Goal: Book appointment/travel/reservation

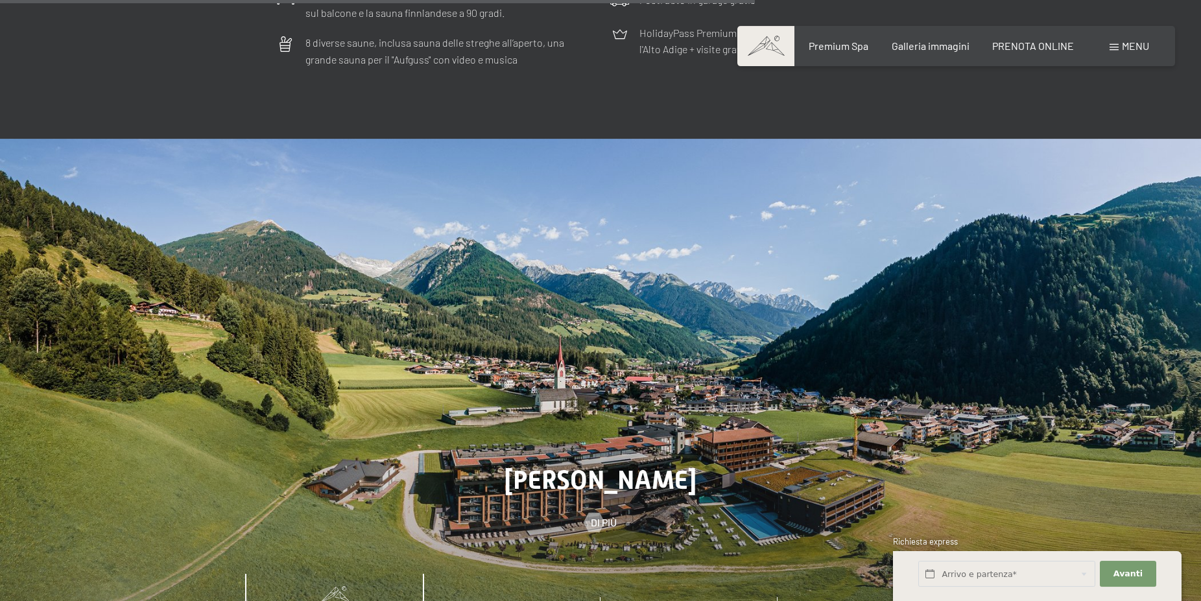
scroll to position [4365, 0]
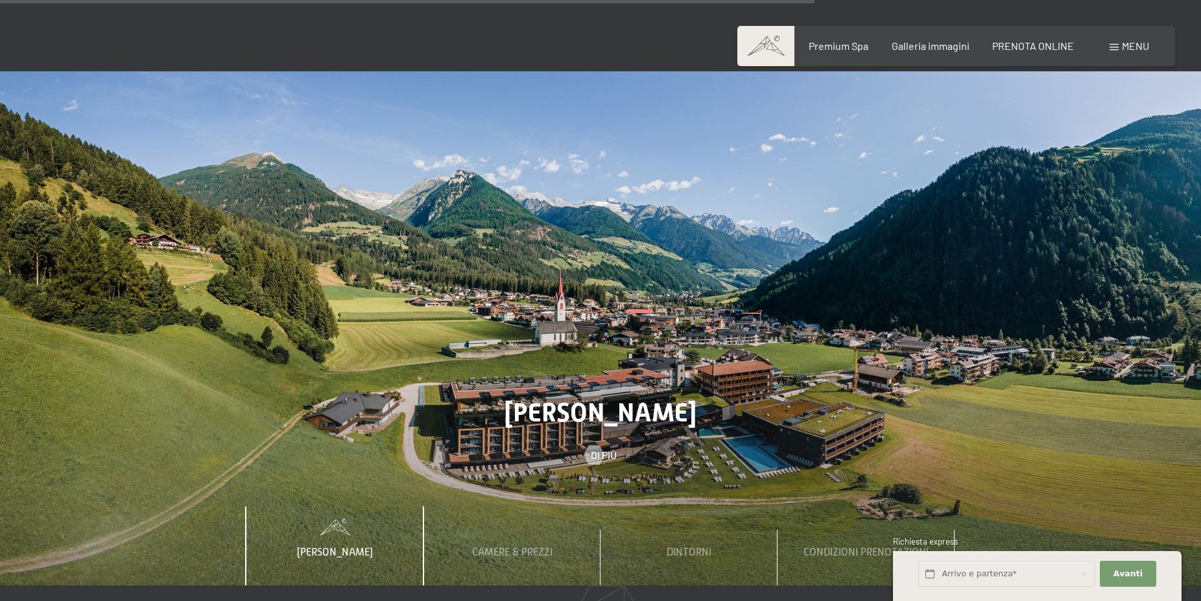
drag, startPoint x: 840, startPoint y: 443, endPoint x: 785, endPoint y: 440, distance: 54.6
click at [837, 443] on div at bounding box center [600, 328] width 1201 height 514
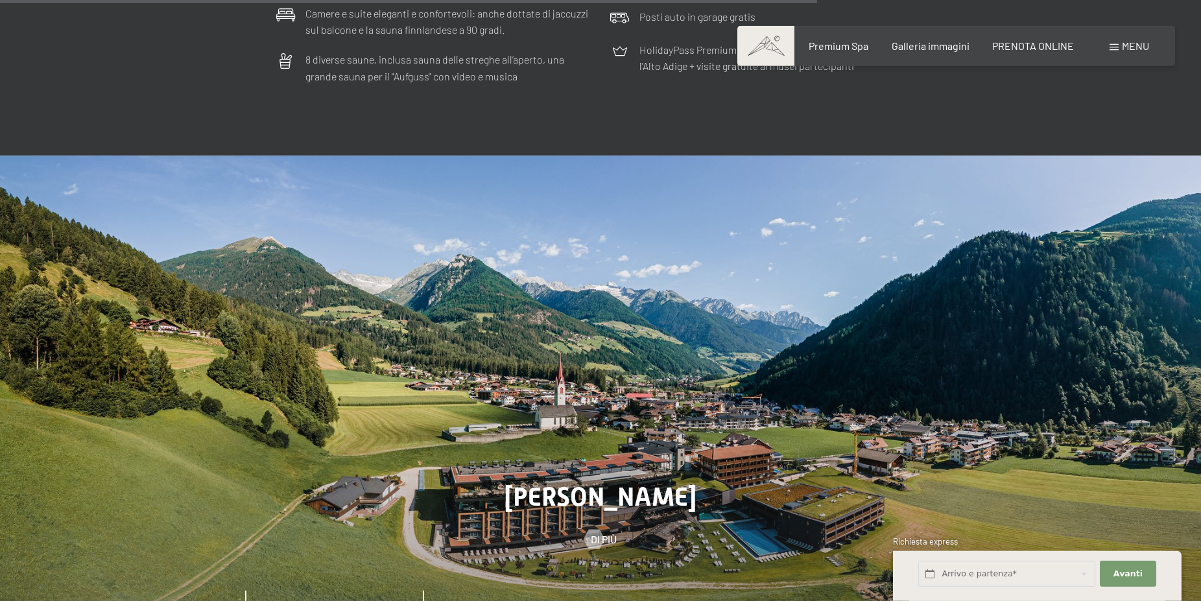
scroll to position [4244, 0]
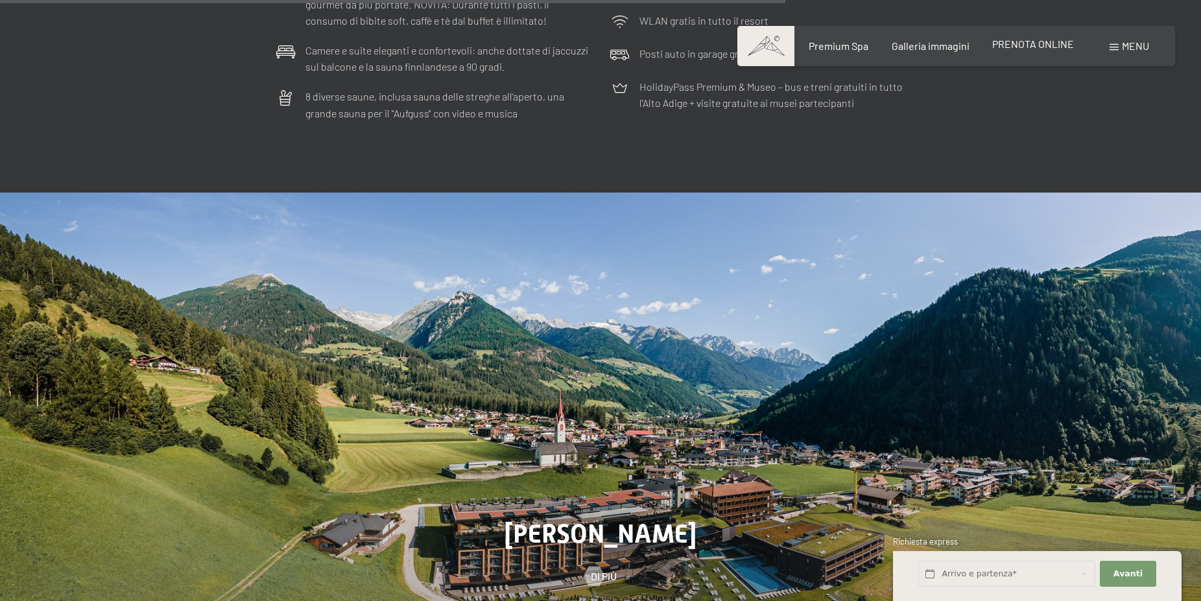
click at [1044, 45] on span "PRENOTA ONLINE" at bounding box center [1033, 44] width 82 height 12
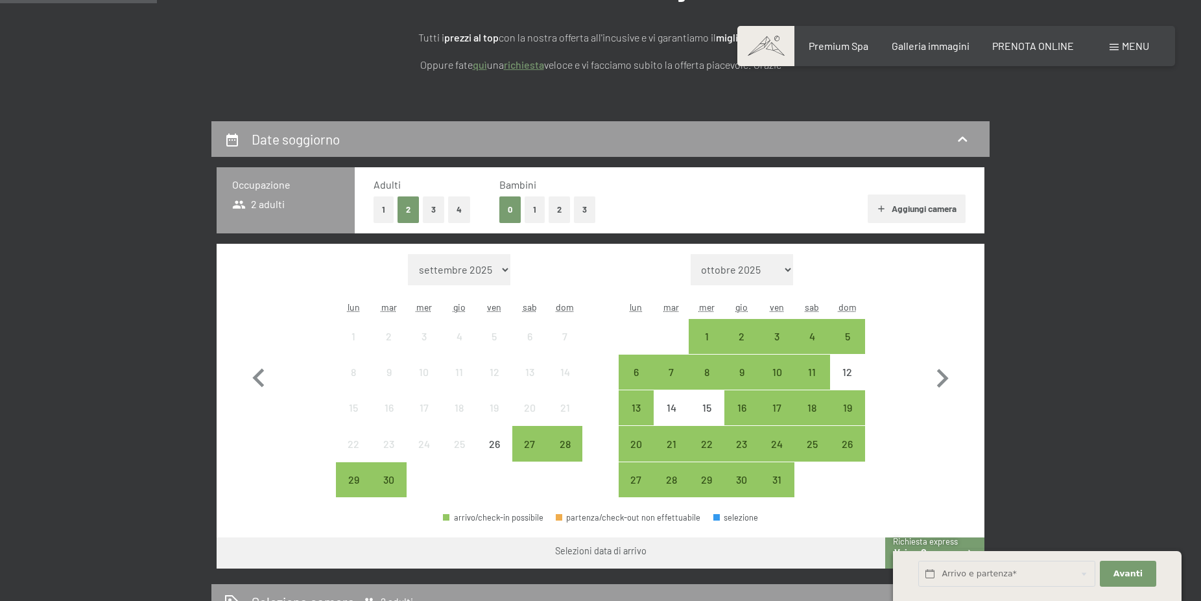
scroll to position [198, 0]
click at [808, 341] on div "4" at bounding box center [812, 347] width 32 height 32
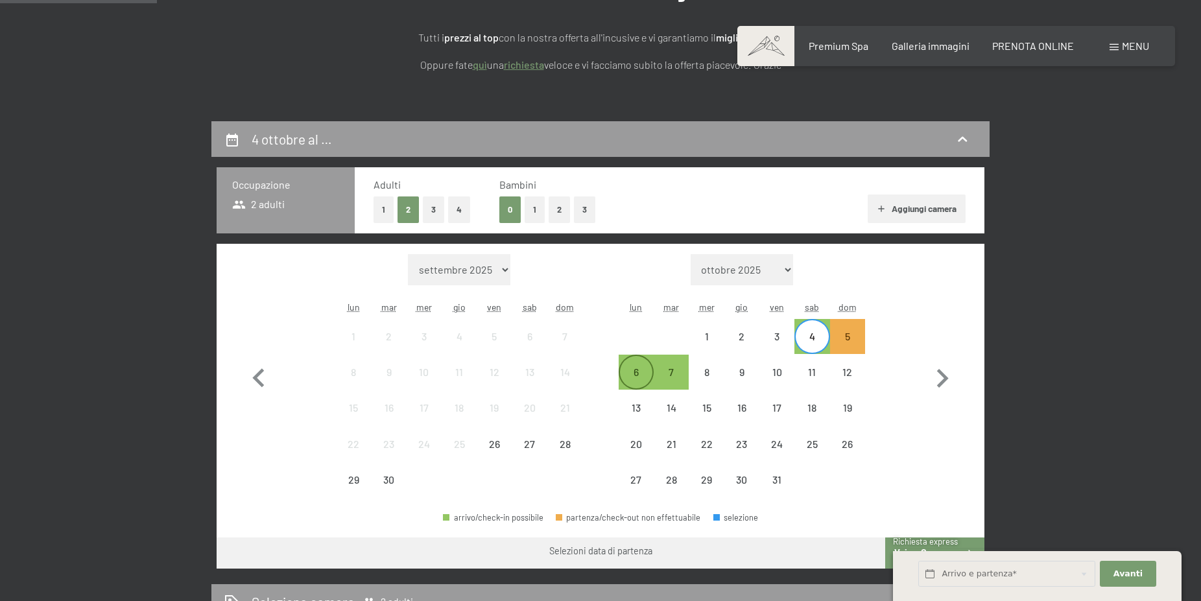
click at [643, 375] on div "6" at bounding box center [636, 383] width 32 height 32
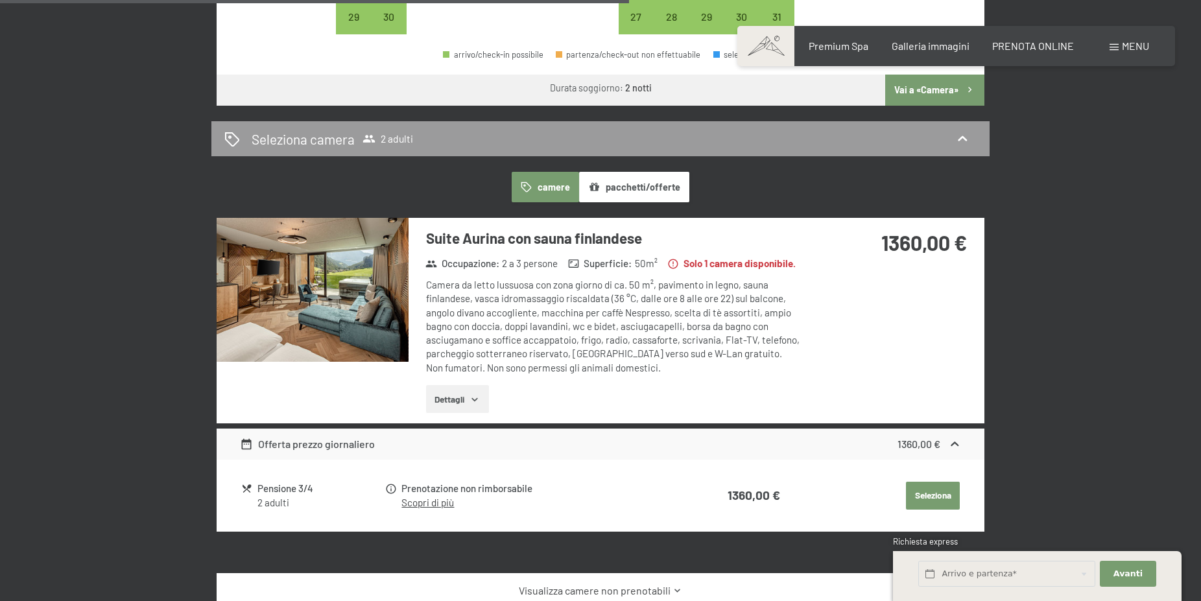
scroll to position [926, 0]
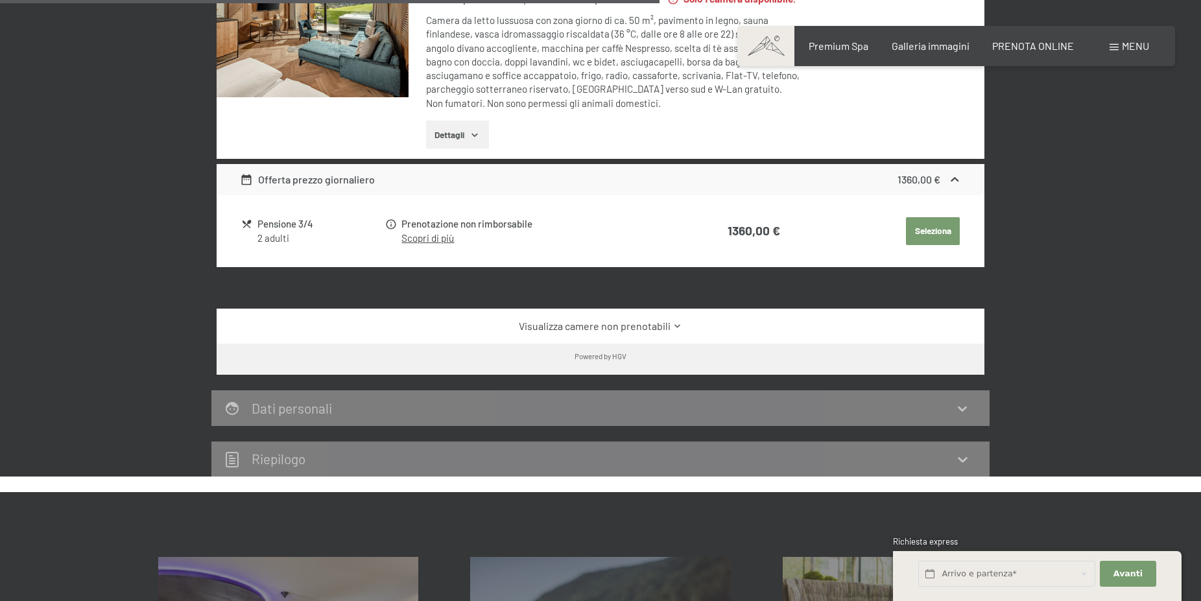
click at [294, 224] on div "Pensione 3/4" at bounding box center [320, 224] width 126 height 15
click at [447, 237] on link "Scopri di più" at bounding box center [427, 238] width 53 height 12
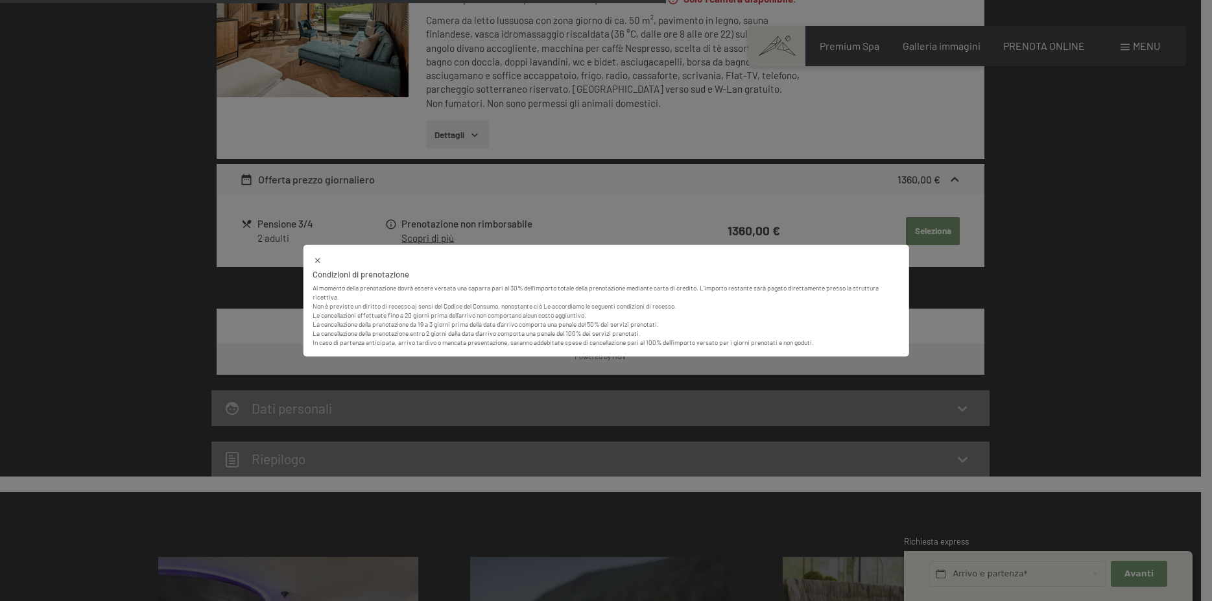
click at [698, 206] on div "Condizioni di prenotazione Al momento della prenotazione dovrà essere versata u…" at bounding box center [606, 300] width 1212 height 601
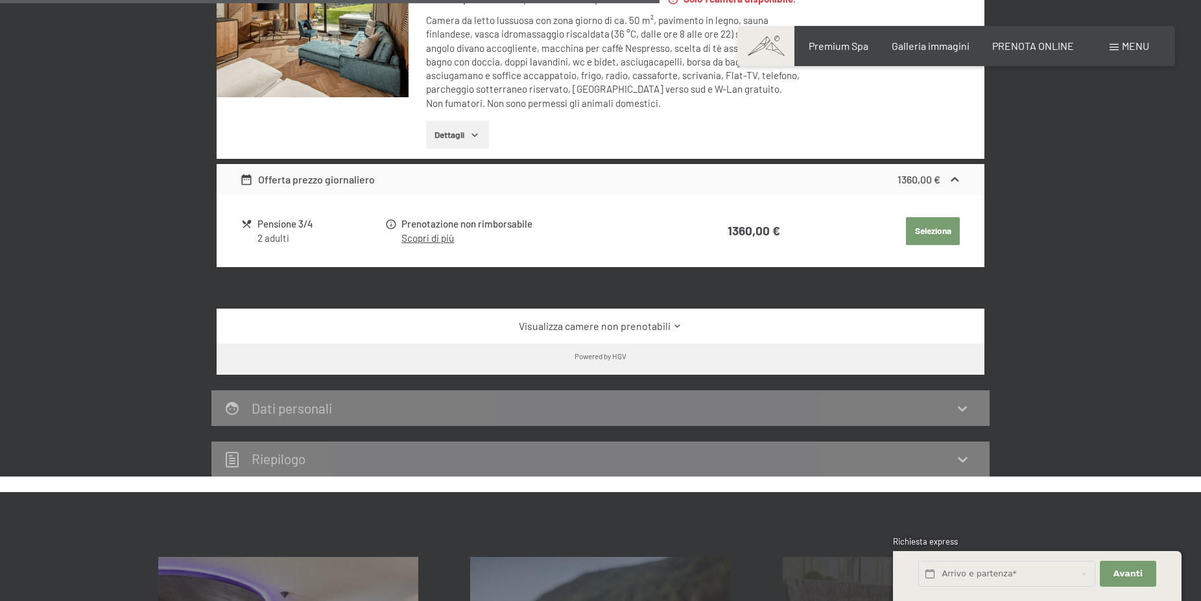
drag, startPoint x: 919, startPoint y: 235, endPoint x: 918, endPoint y: 242, distance: 6.6
click at [919, 234] on button "Seleziona" at bounding box center [933, 231] width 54 height 29
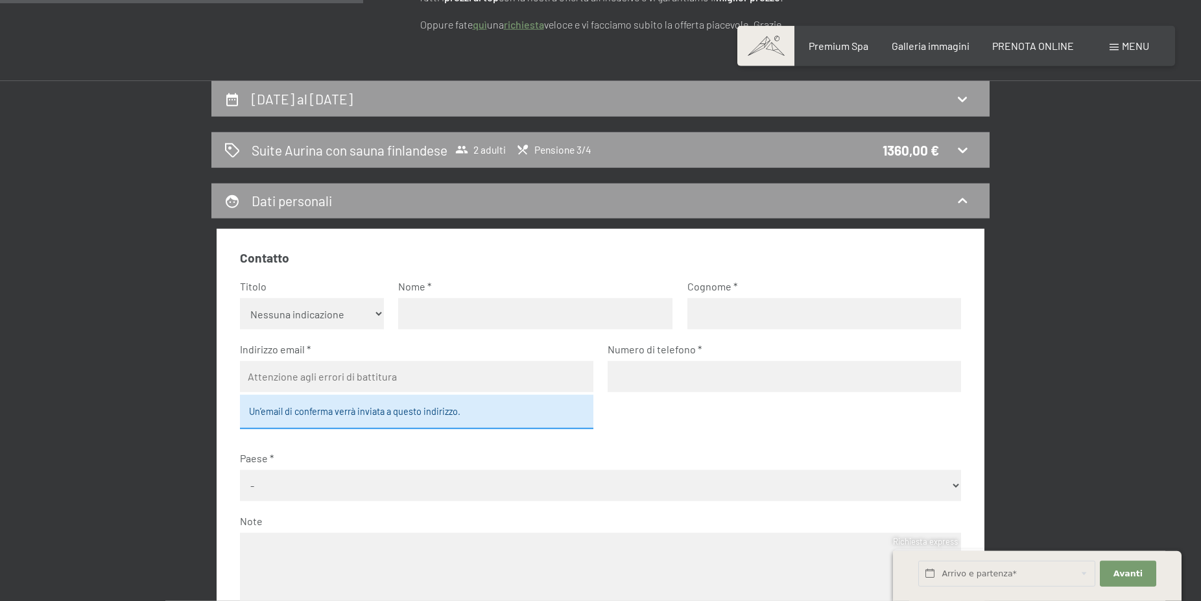
scroll to position [142, 0]
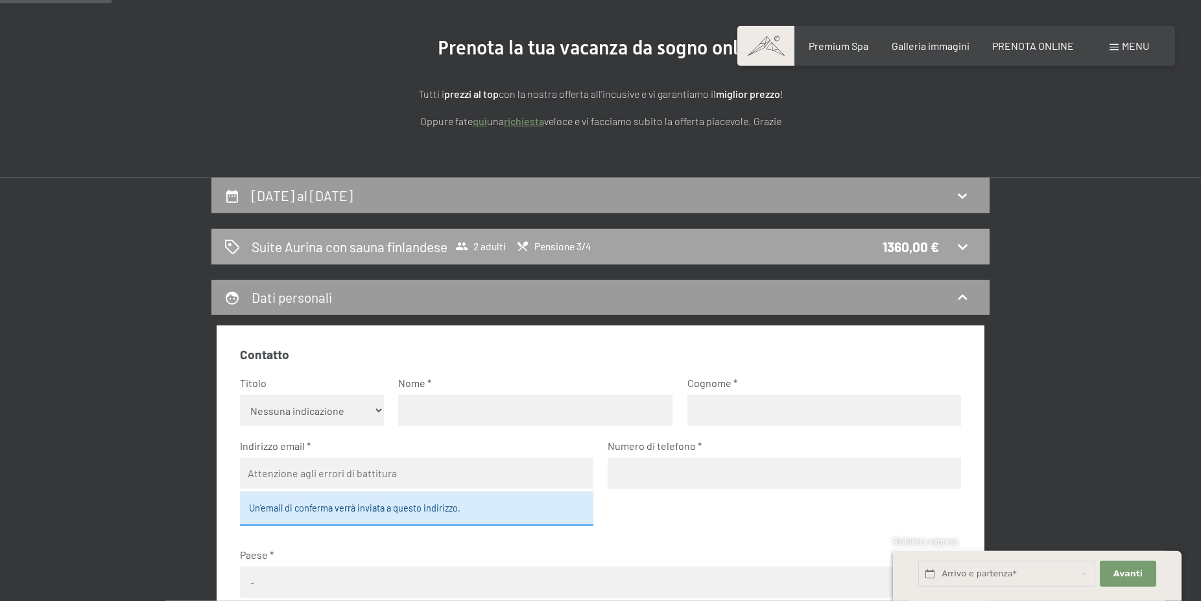
click at [962, 238] on div "Suite Aurina con sauna finlandese 2 adulti Pensione 3/4 1360,00 €" at bounding box center [600, 246] width 752 height 19
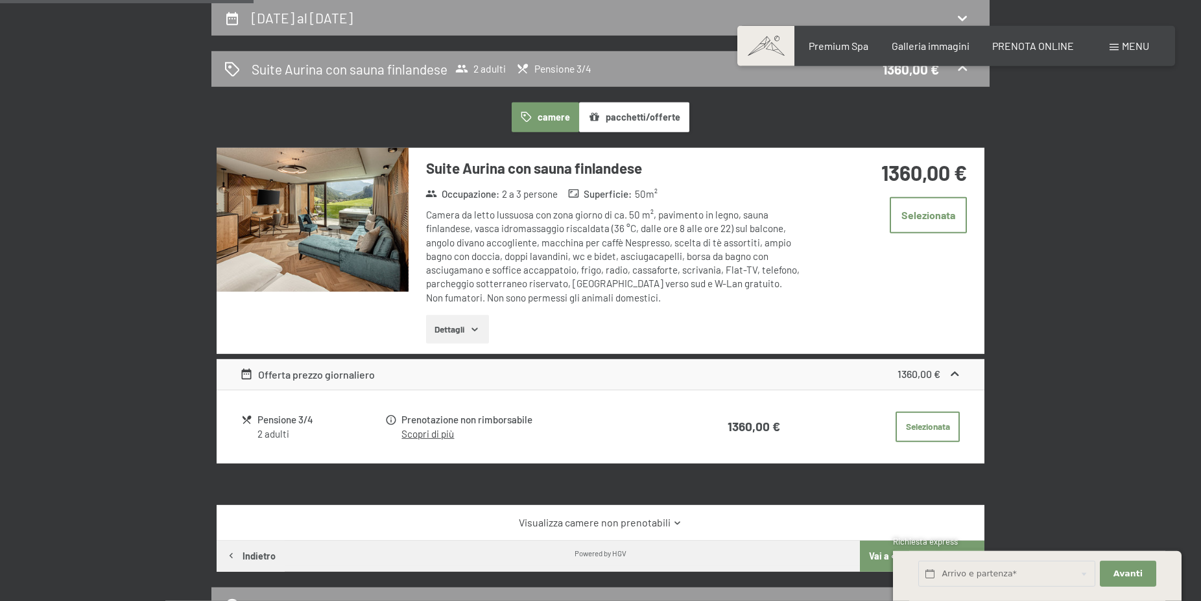
click at [439, 327] on button "Dettagli" at bounding box center [457, 329] width 63 height 29
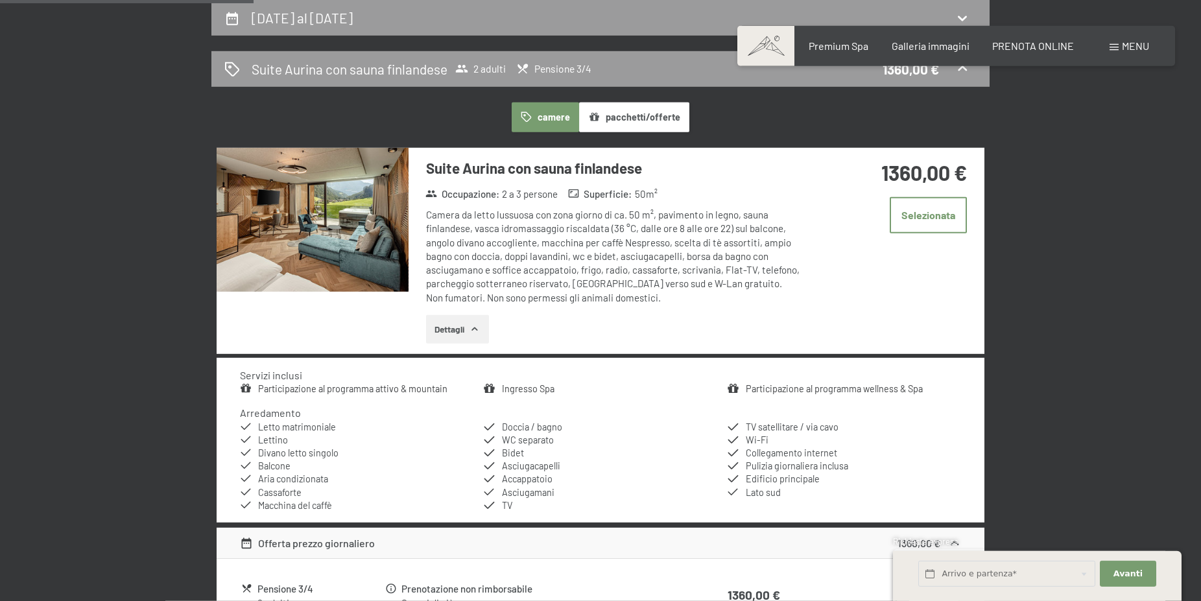
click at [333, 255] on img at bounding box center [313, 220] width 192 height 144
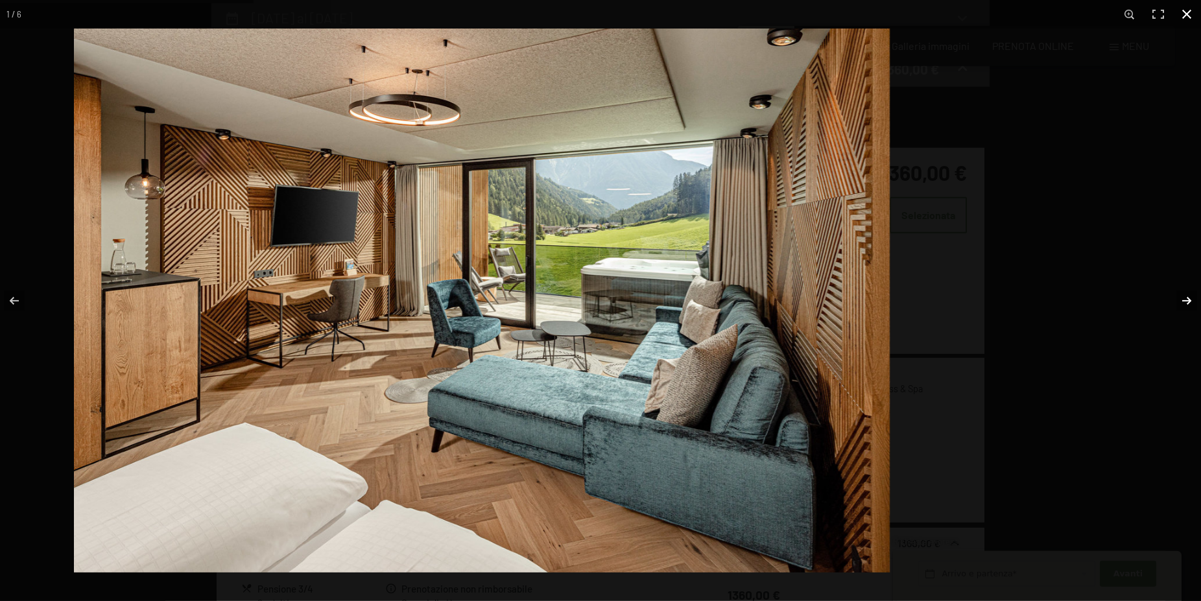
click at [1125, 333] on div "1 / 6" at bounding box center [600, 300] width 1201 height 601
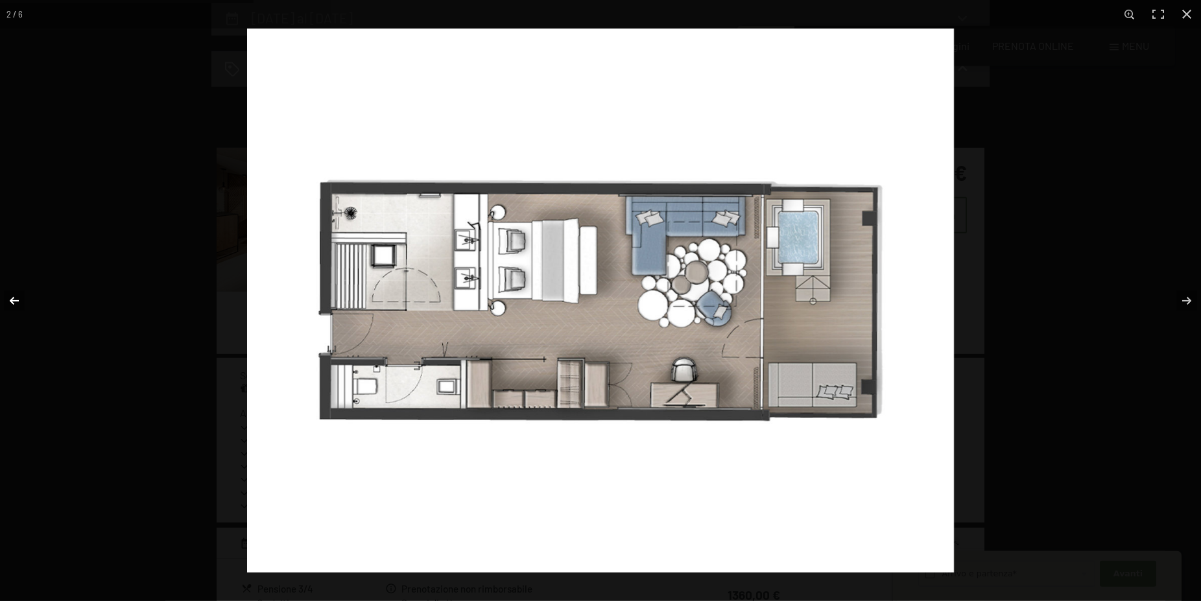
click at [6, 297] on button "button" at bounding box center [22, 300] width 45 height 65
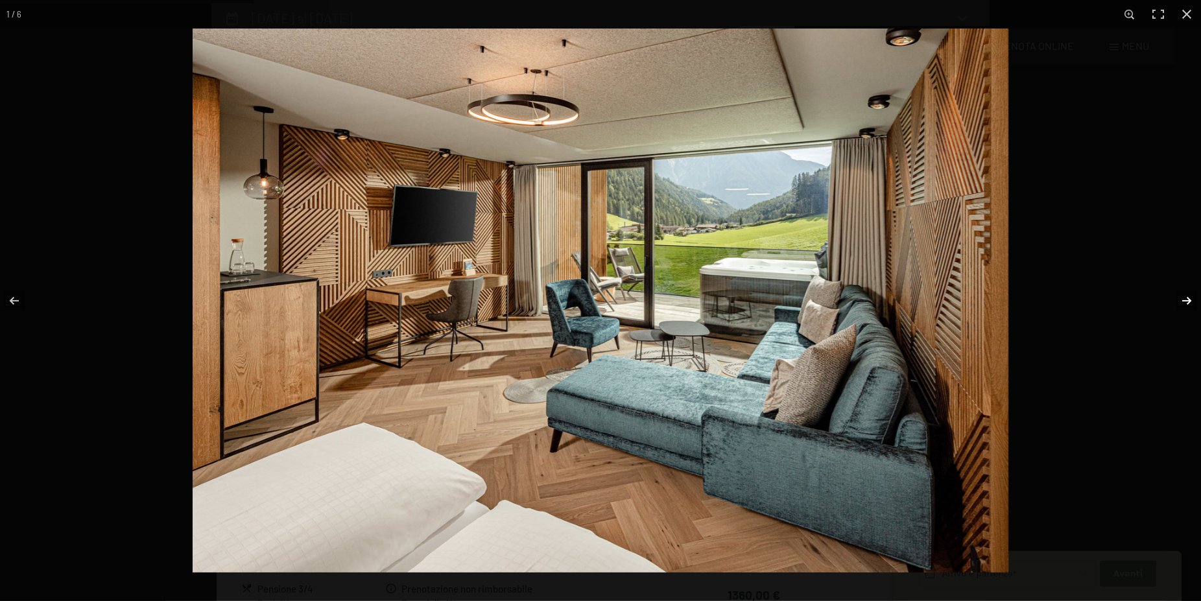
click at [1183, 303] on button "button" at bounding box center [1177, 300] width 45 height 65
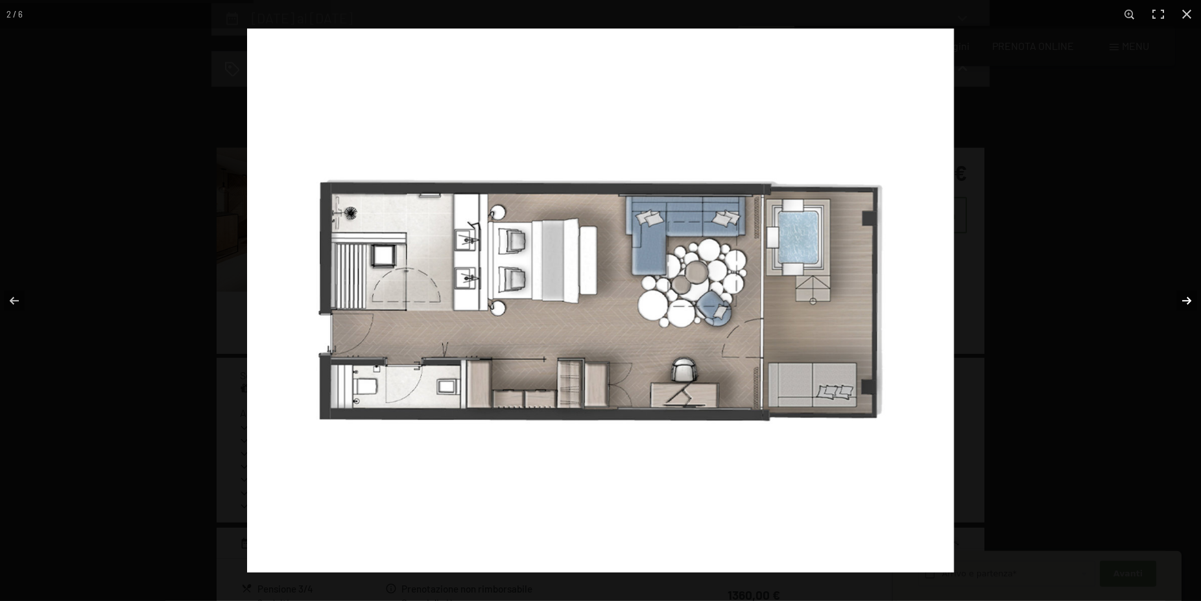
click at [1187, 301] on button "button" at bounding box center [1177, 300] width 45 height 65
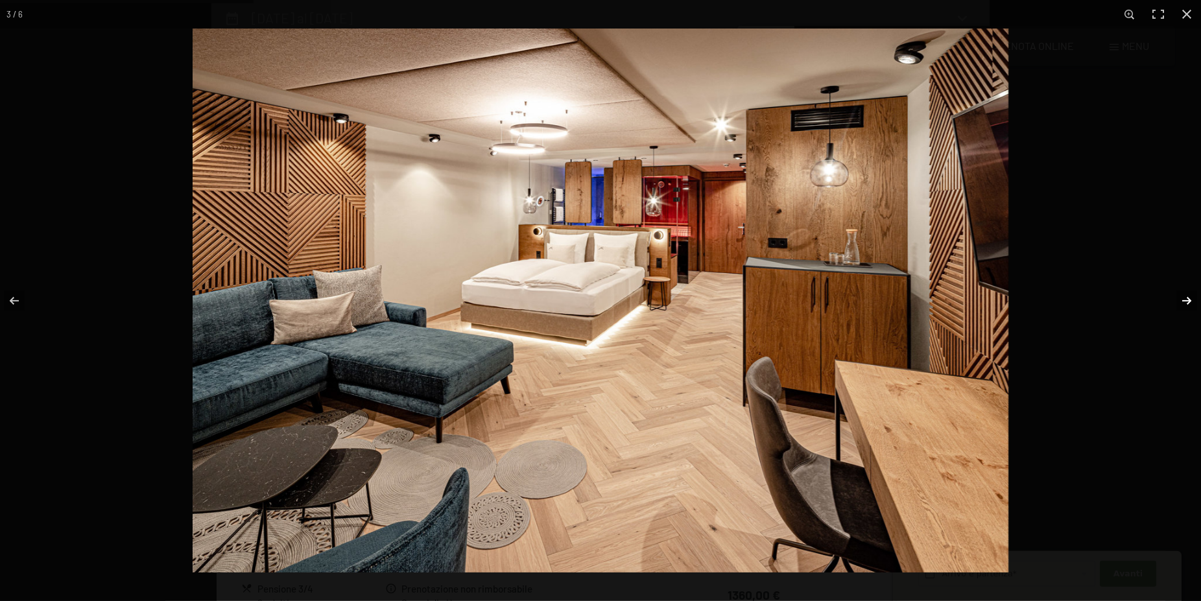
click at [1185, 300] on button "button" at bounding box center [1177, 300] width 45 height 65
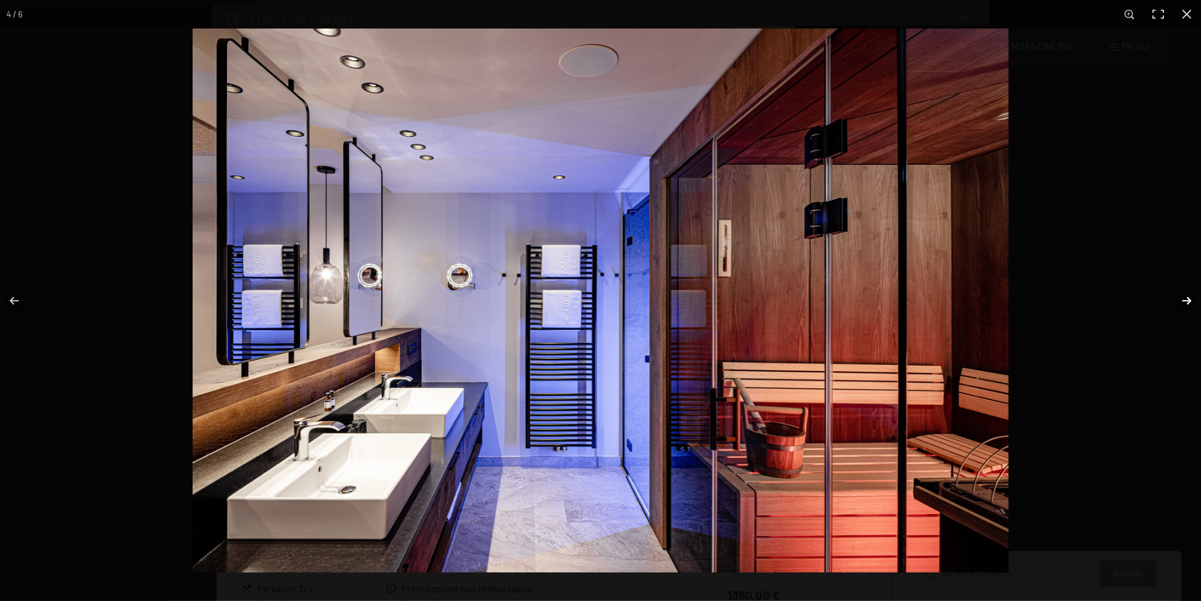
click at [1185, 300] on button "button" at bounding box center [1177, 300] width 45 height 65
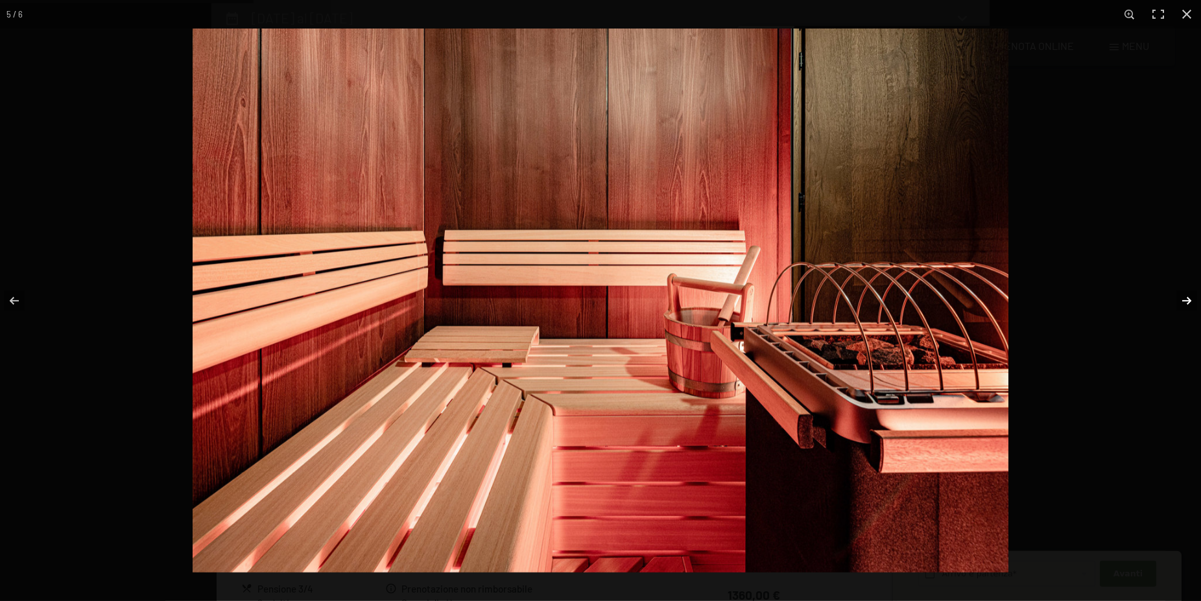
click at [1187, 298] on button "button" at bounding box center [1177, 300] width 45 height 65
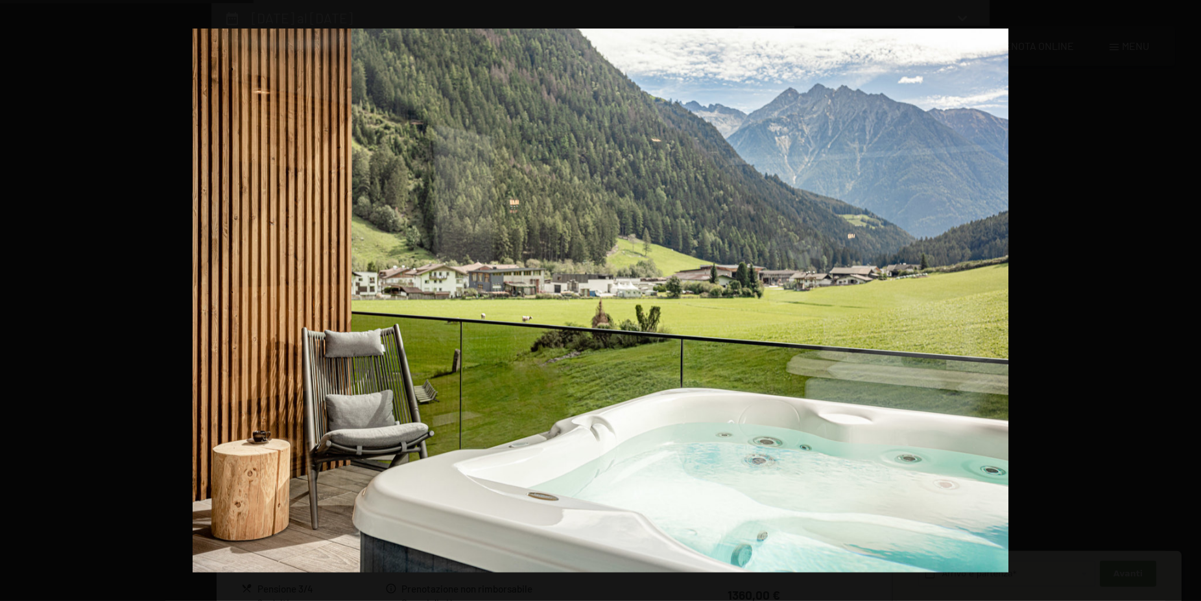
click at [1187, 298] on button "button" at bounding box center [1177, 300] width 45 height 65
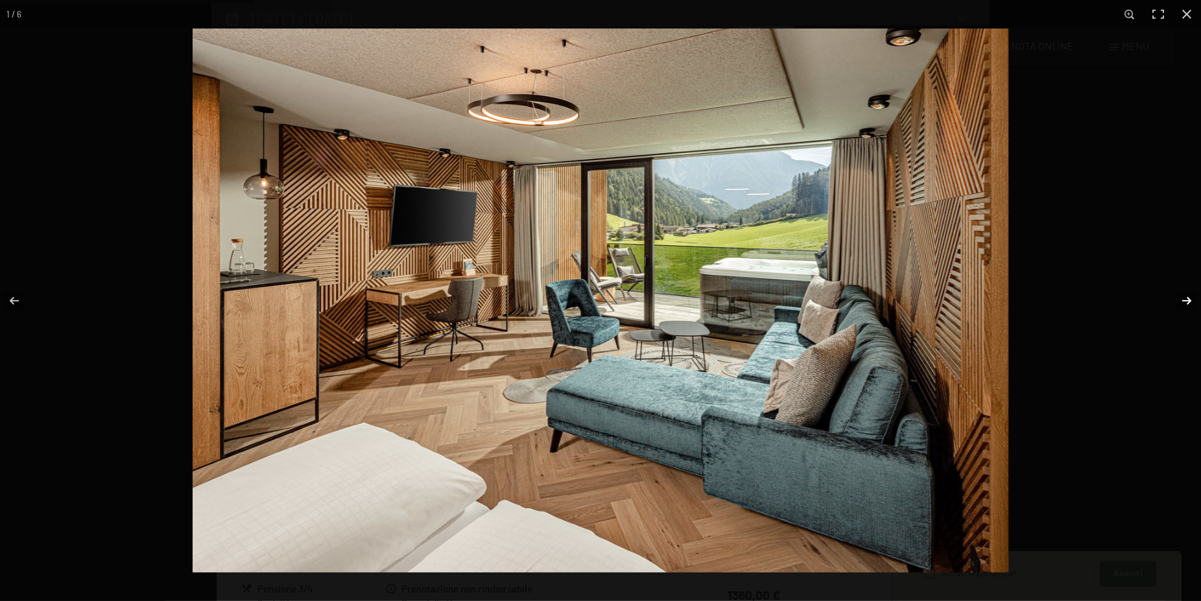
click at [1185, 298] on button "button" at bounding box center [1177, 300] width 45 height 65
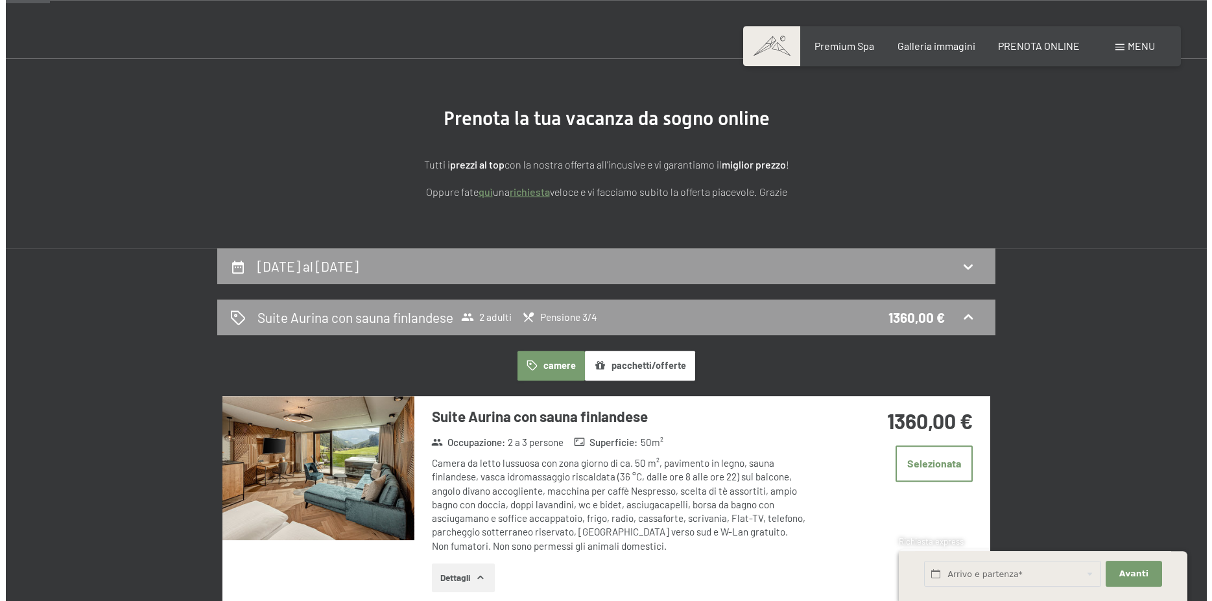
scroll to position [55, 0]
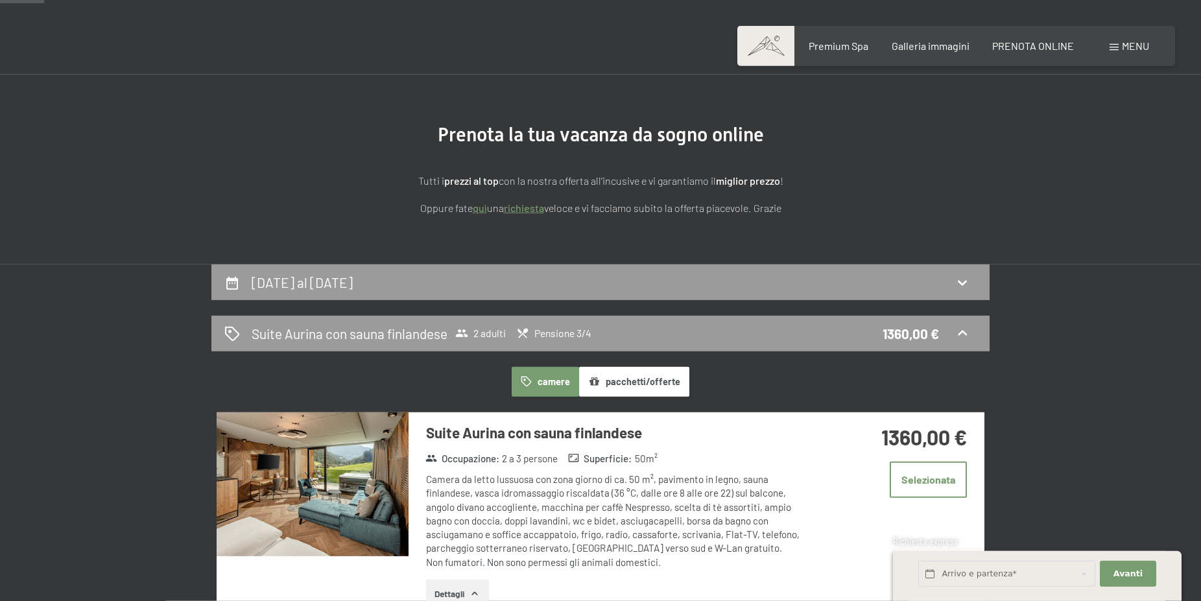
click at [1122, 48] on span "Menu" at bounding box center [1135, 46] width 27 height 12
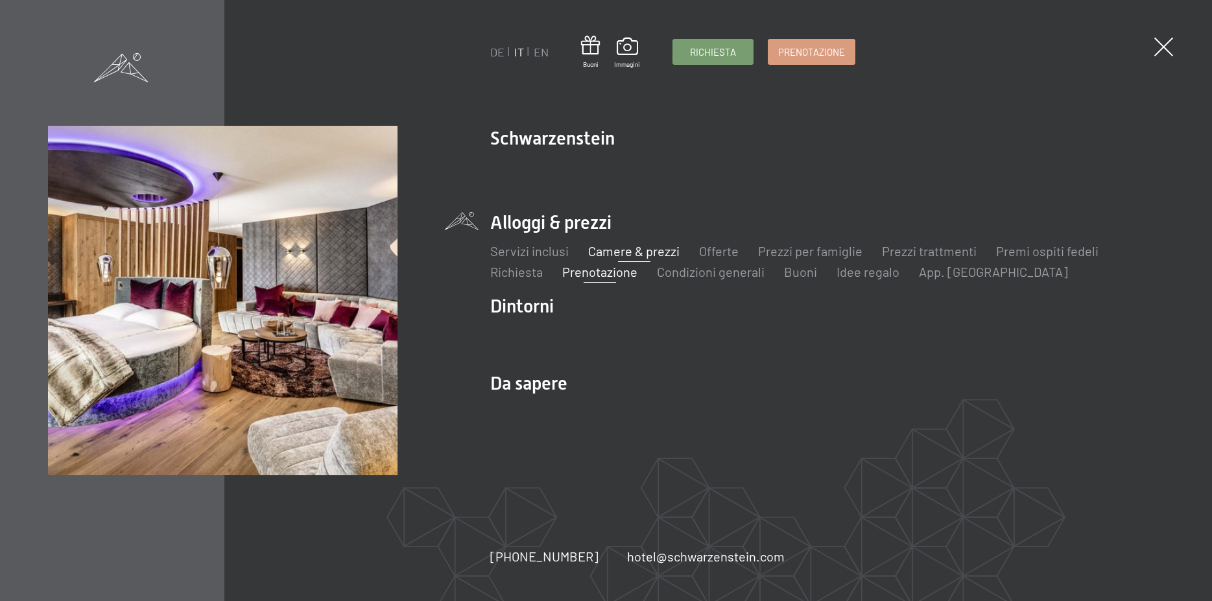
click at [641, 254] on link "Camere & prezzi" at bounding box center [633, 251] width 91 height 16
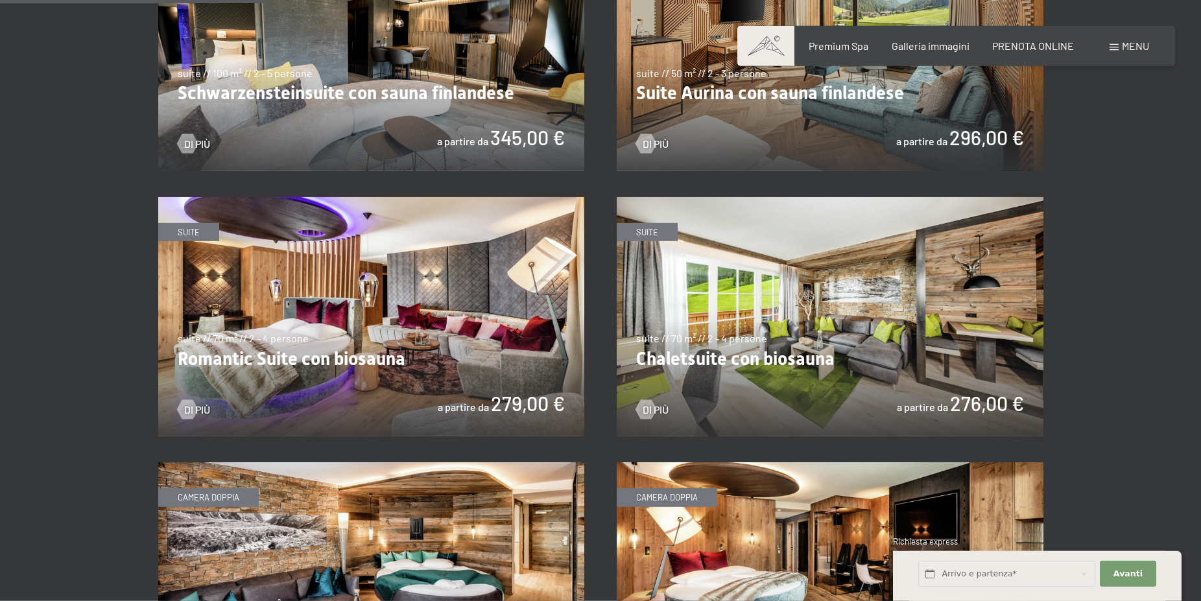
scroll to position [529, 0]
